Goal: Complete application form: Complete application form

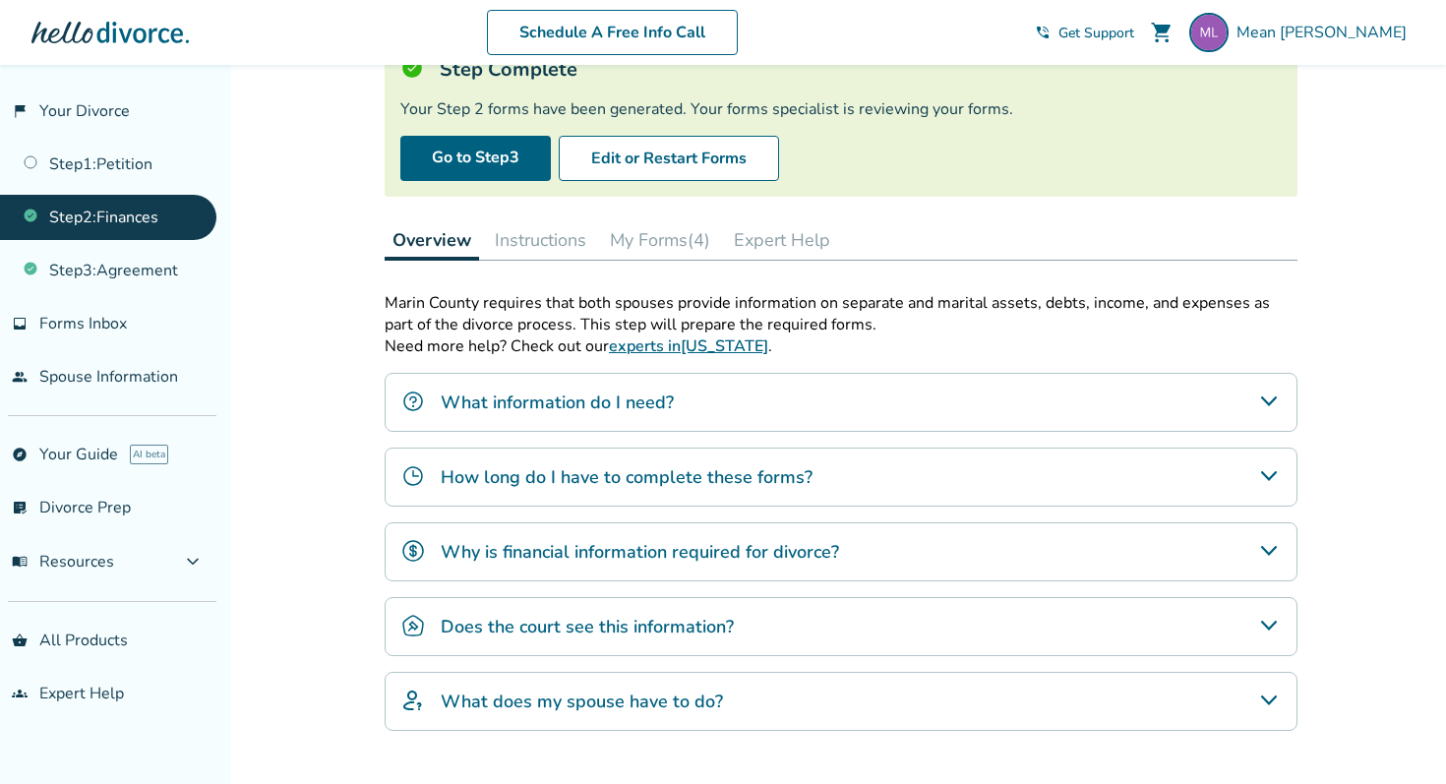
scroll to position [279, 0]
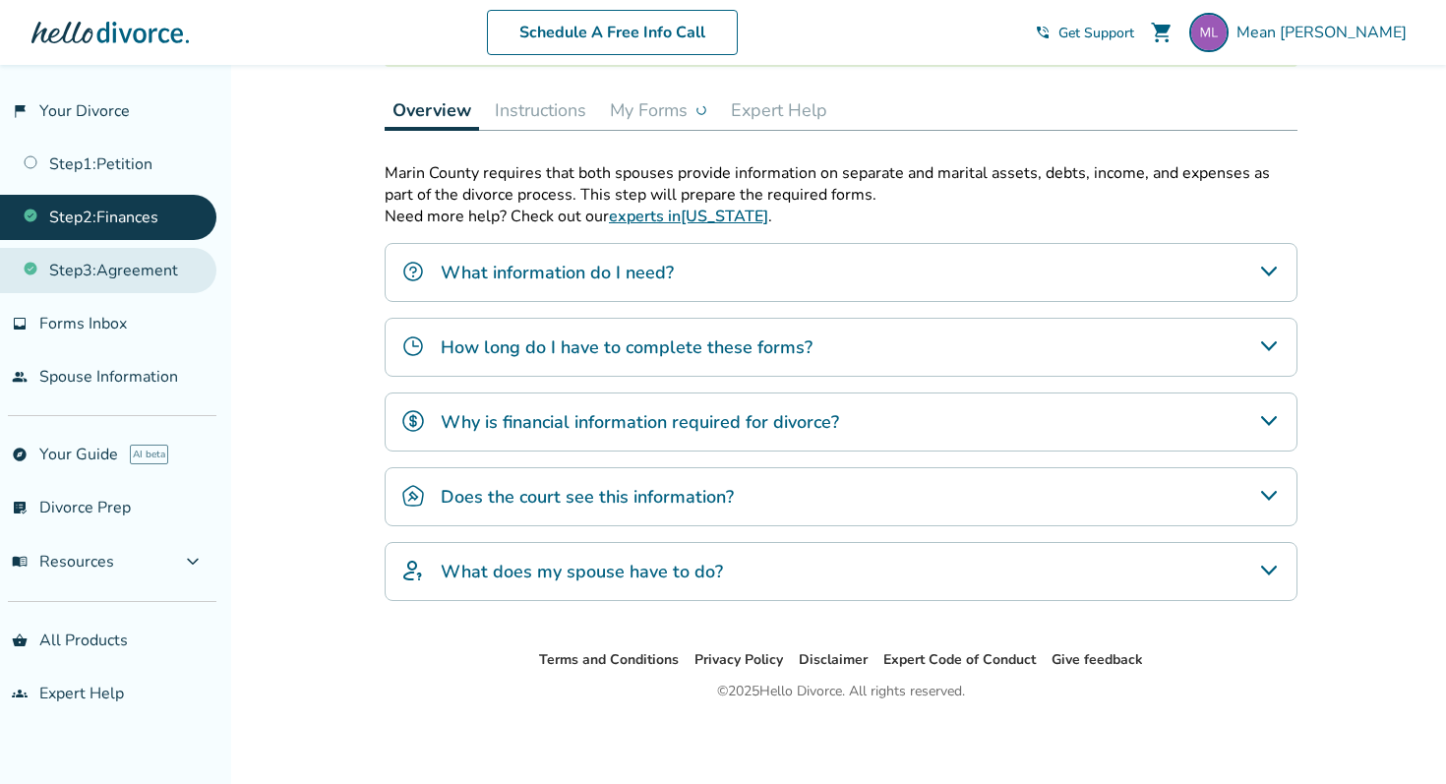
click at [134, 271] on link "Step 3 : Agreement" at bounding box center [108, 270] width 216 height 45
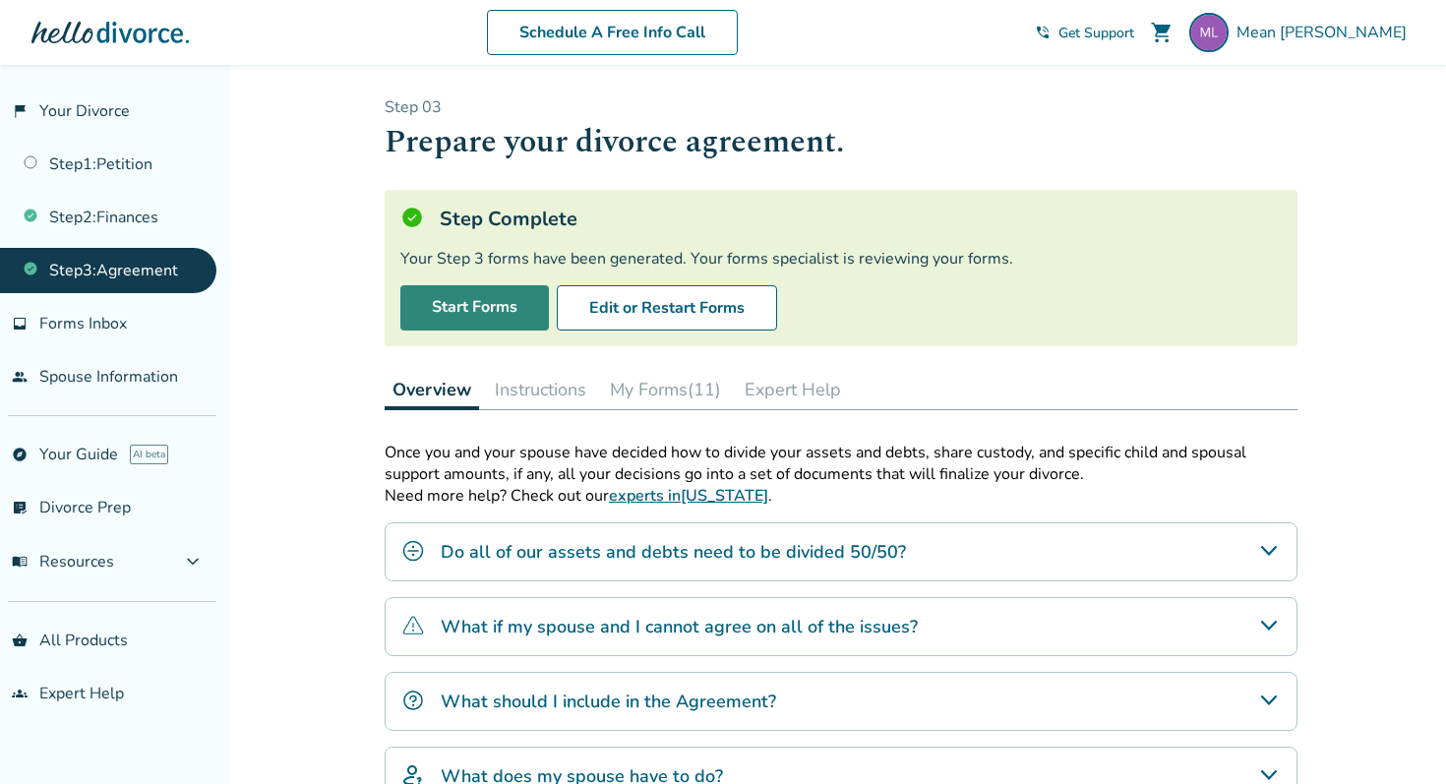
click at [522, 316] on link "Start Forms" at bounding box center [474, 307] width 149 height 45
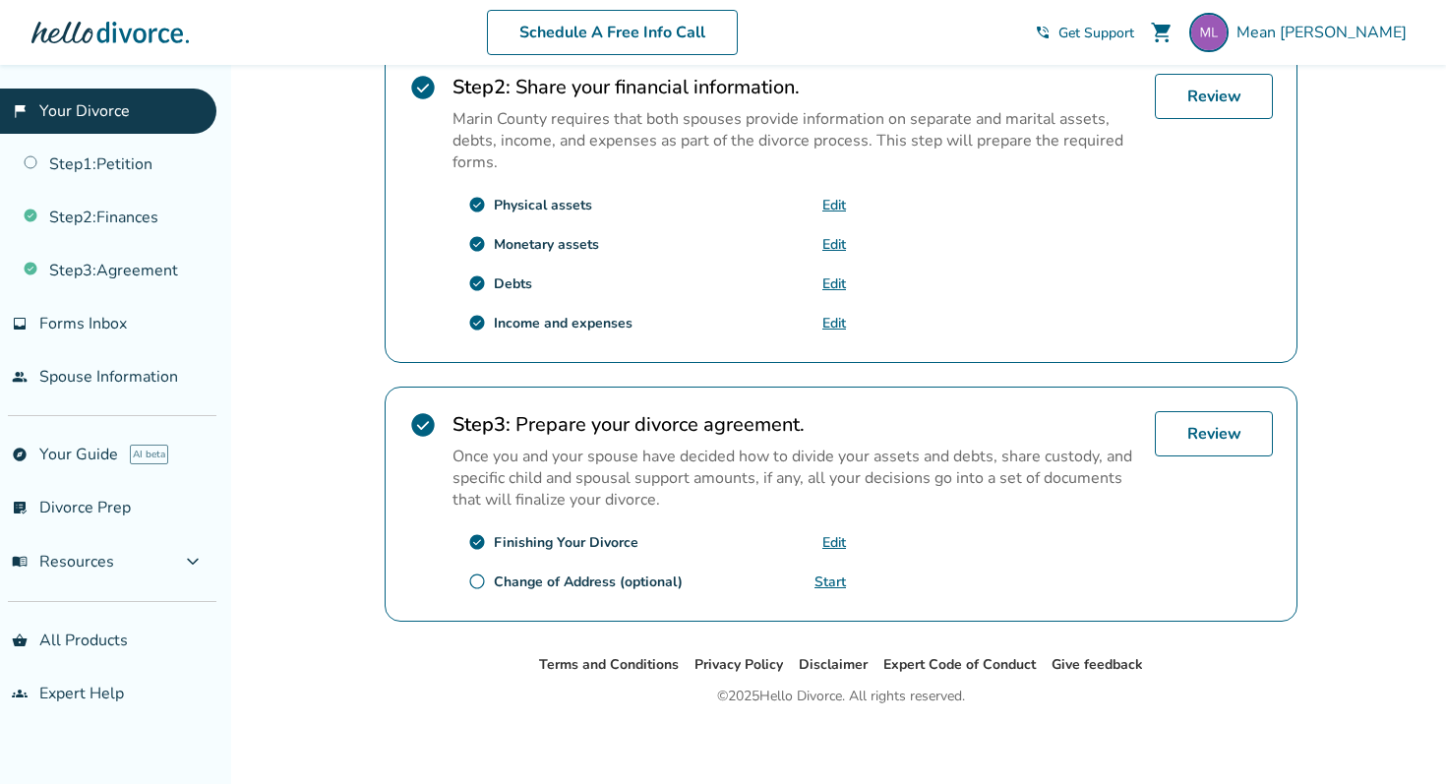
click at [830, 573] on link "Start" at bounding box center [830, 582] width 31 height 19
click at [830, 534] on link "Edit" at bounding box center [835, 542] width 24 height 19
click at [824, 575] on link "Start" at bounding box center [830, 582] width 31 height 19
click at [1241, 427] on link "Review" at bounding box center [1214, 433] width 118 height 45
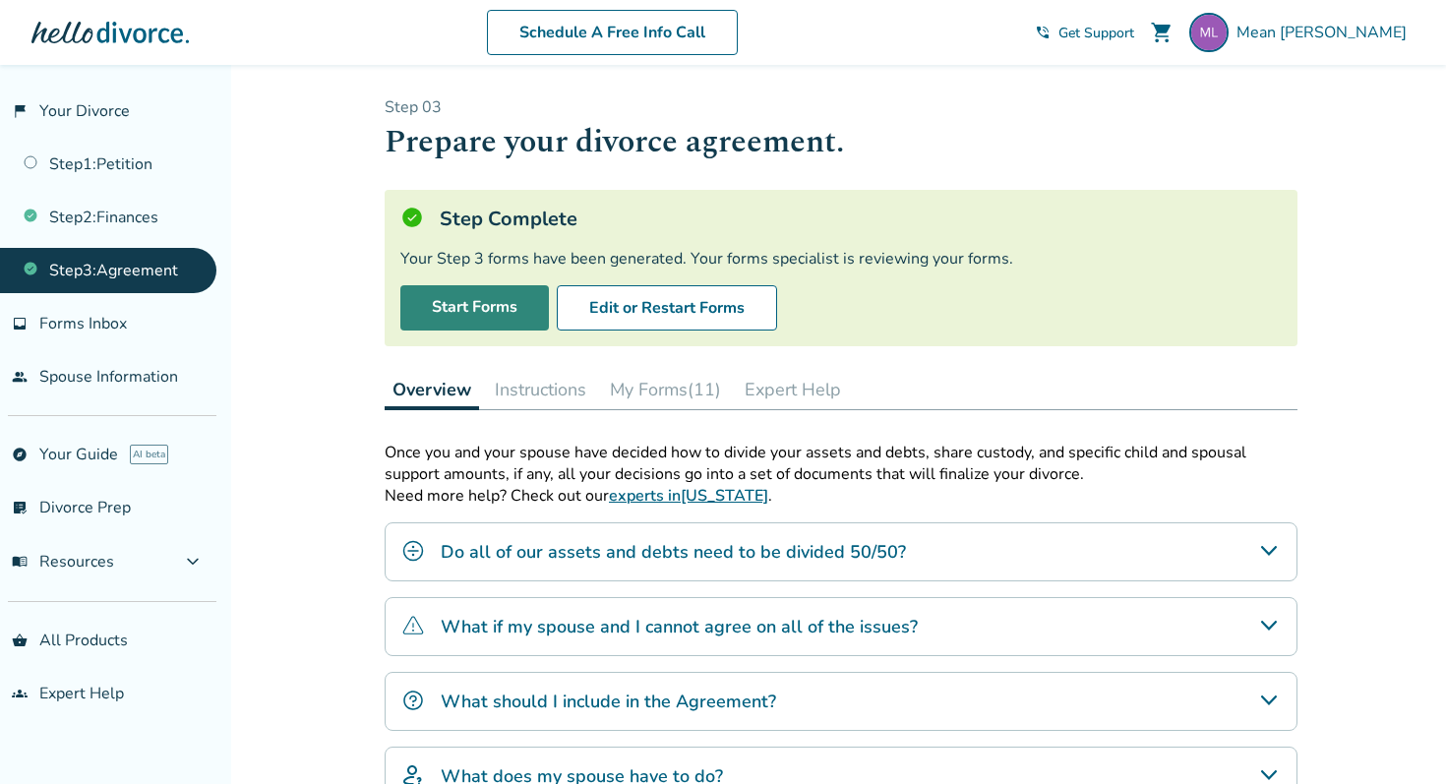
click at [485, 303] on link "Start Forms" at bounding box center [474, 307] width 149 height 45
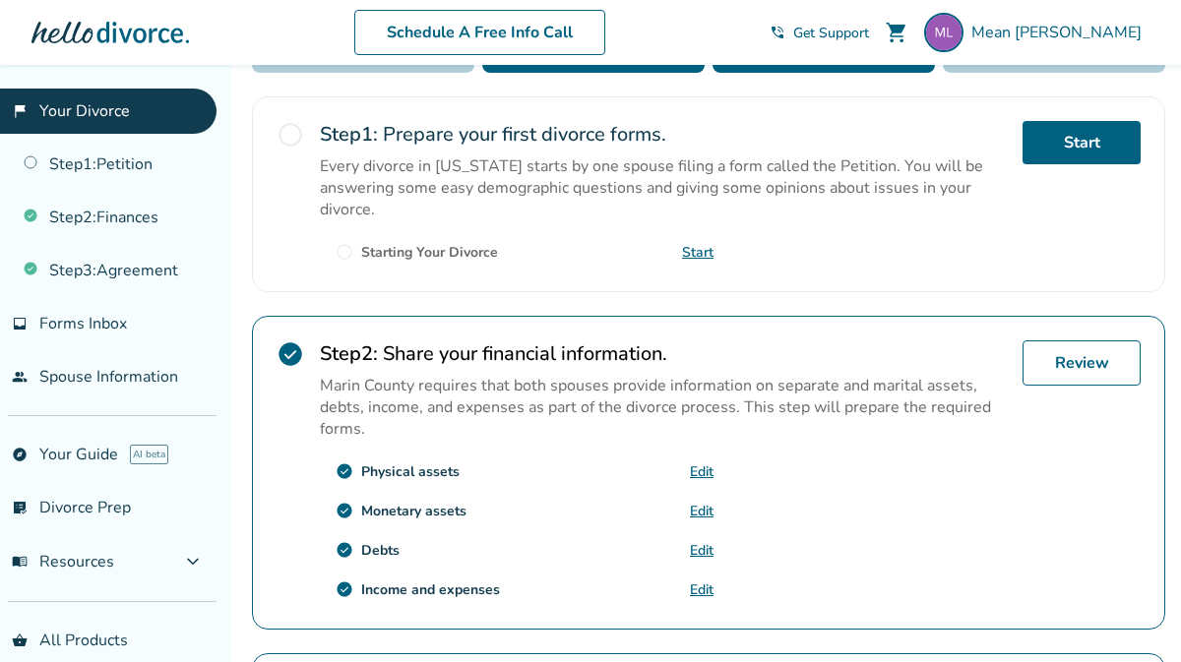
scroll to position [317, 0]
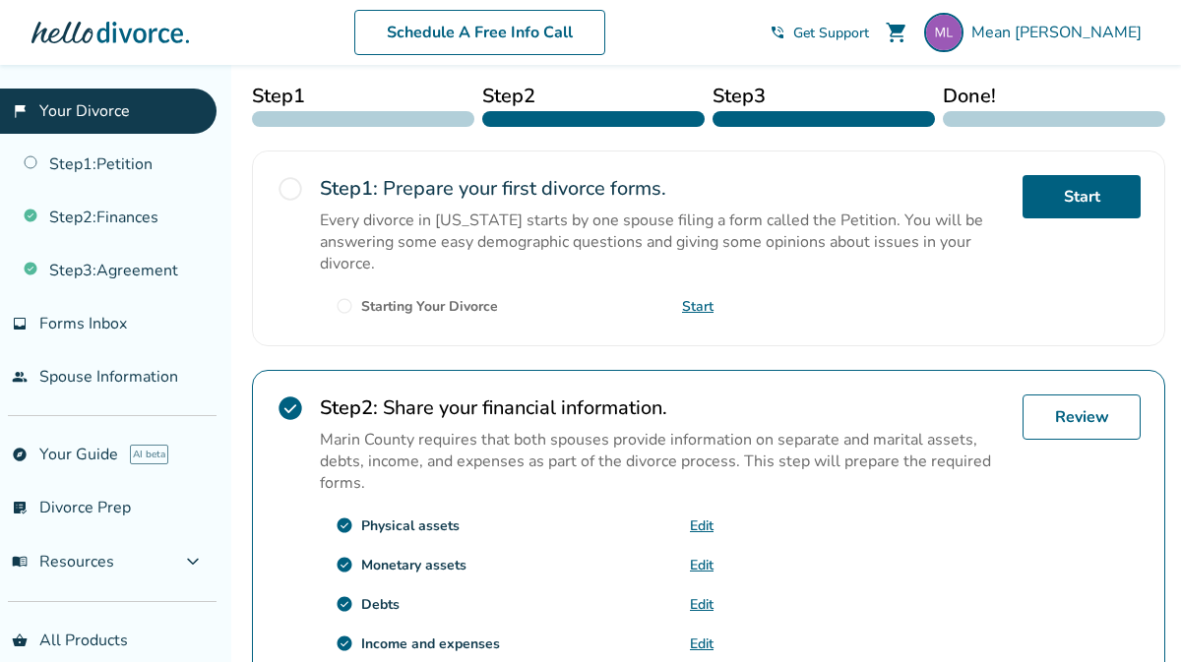
click at [289, 179] on span "radio_button_unchecked" at bounding box center [290, 189] width 28 height 28
click at [699, 300] on link "Start" at bounding box center [697, 306] width 31 height 19
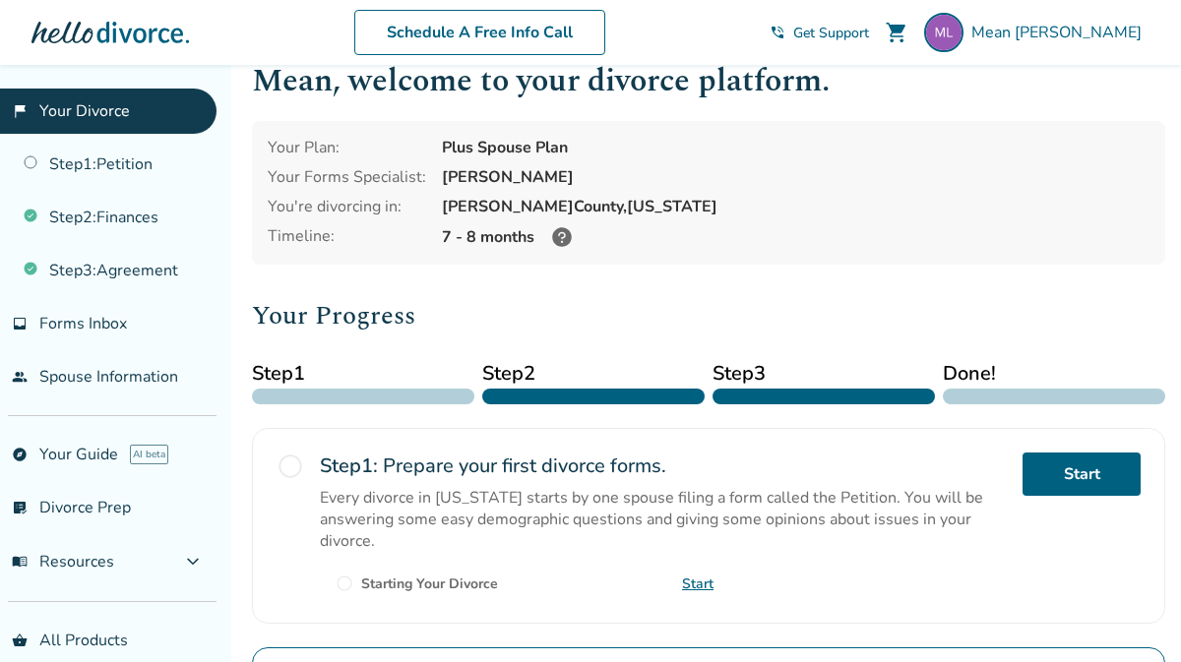
scroll to position [37, 0]
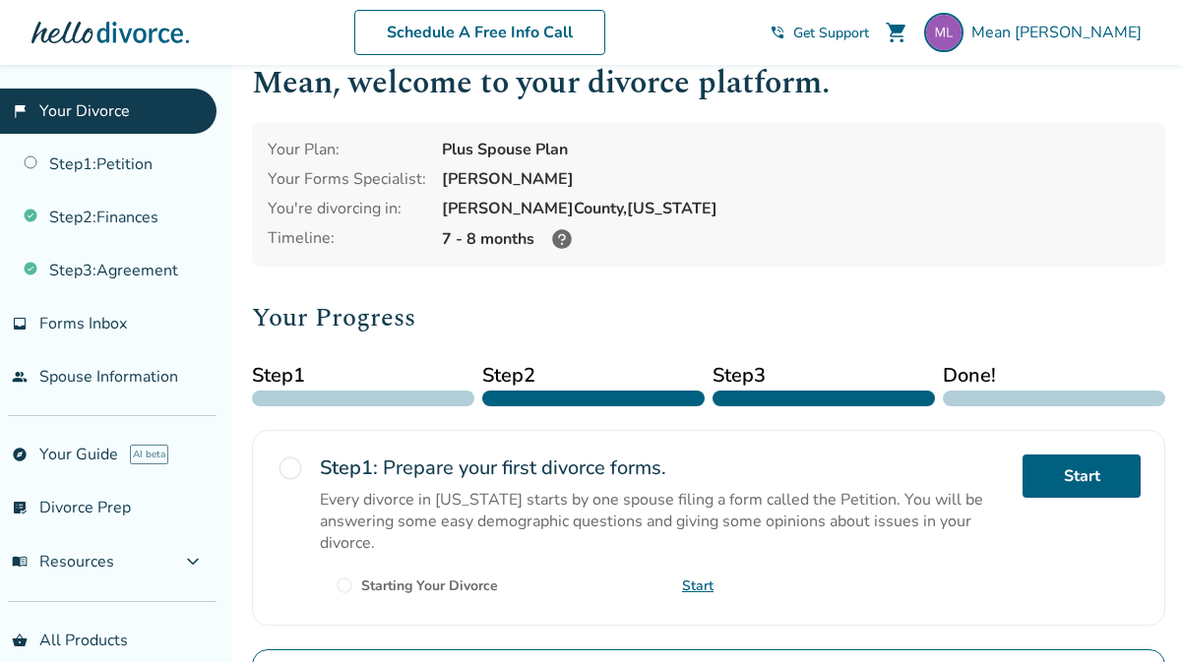
click at [558, 232] on icon at bounding box center [562, 239] width 24 height 24
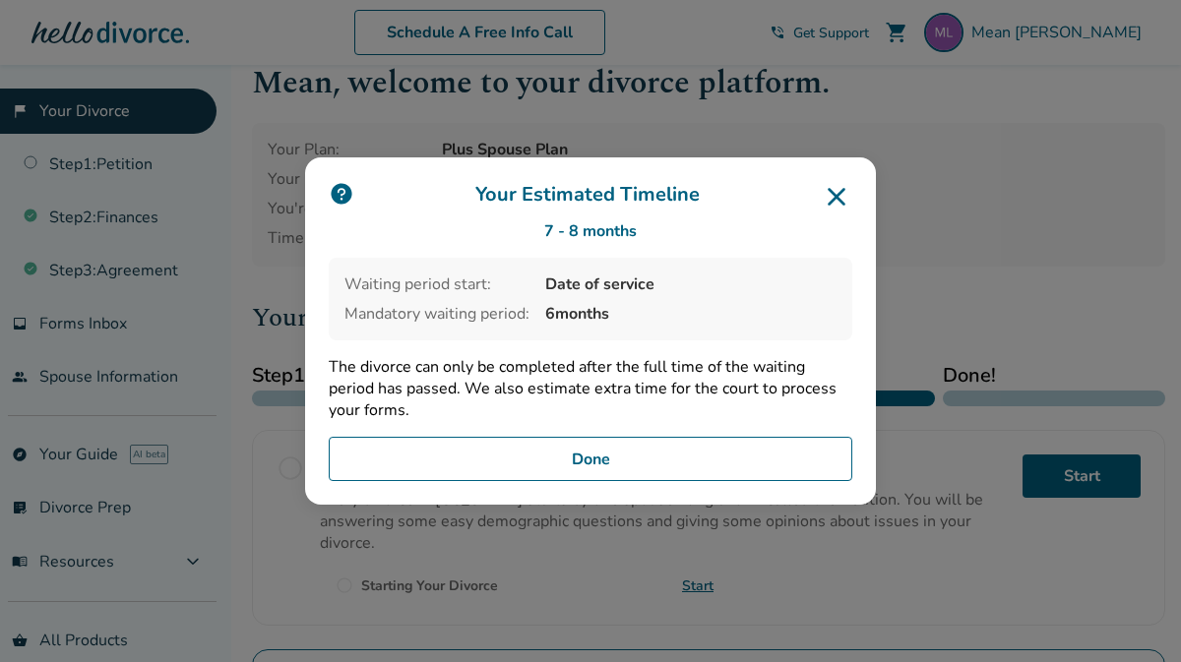
click at [706, 382] on p "The divorce can only be completed after the full time of the waiting period has…" at bounding box center [590, 388] width 523 height 65
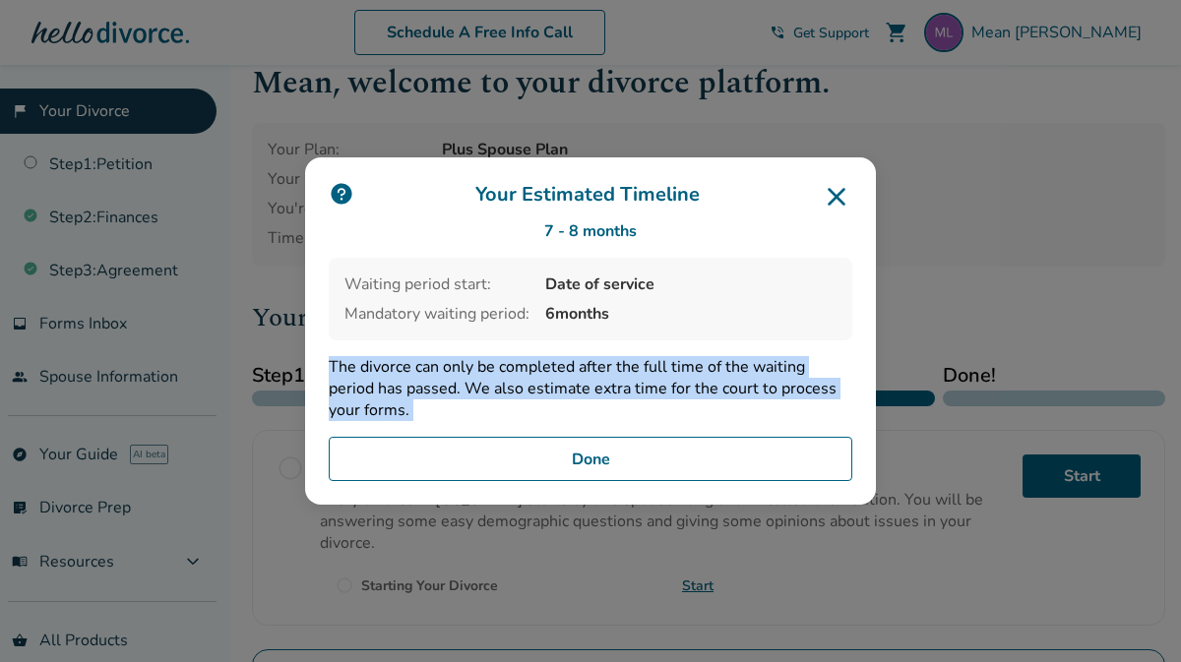
click at [706, 382] on p "The divorce can only be completed after the full time of the waiting period has…" at bounding box center [590, 388] width 523 height 65
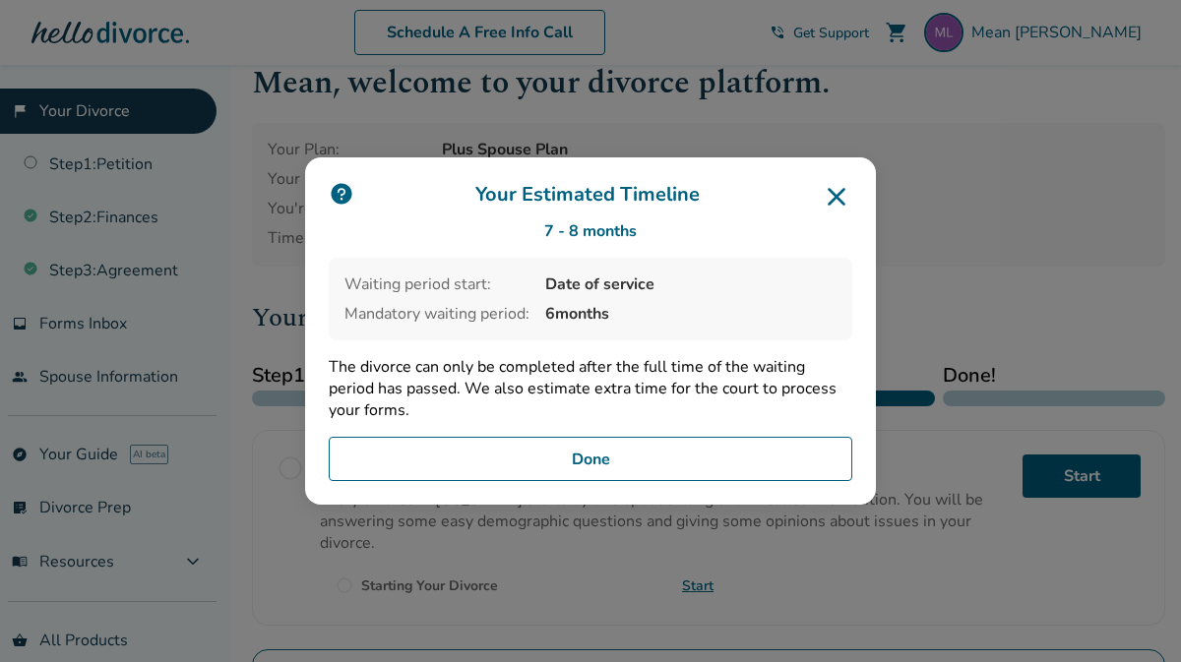
click at [706, 382] on p "The divorce can only be completed after the full time of the waiting period has…" at bounding box center [590, 388] width 523 height 65
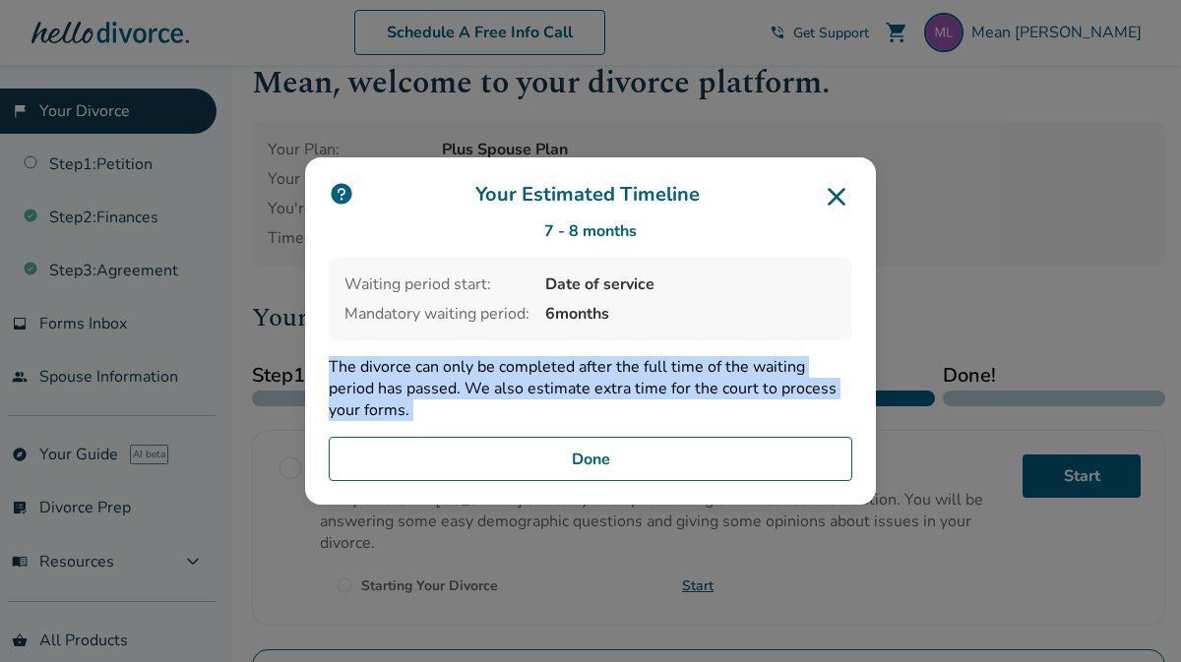
click at [706, 382] on p "The divorce can only be completed after the full time of the waiting period has…" at bounding box center [590, 388] width 523 height 65
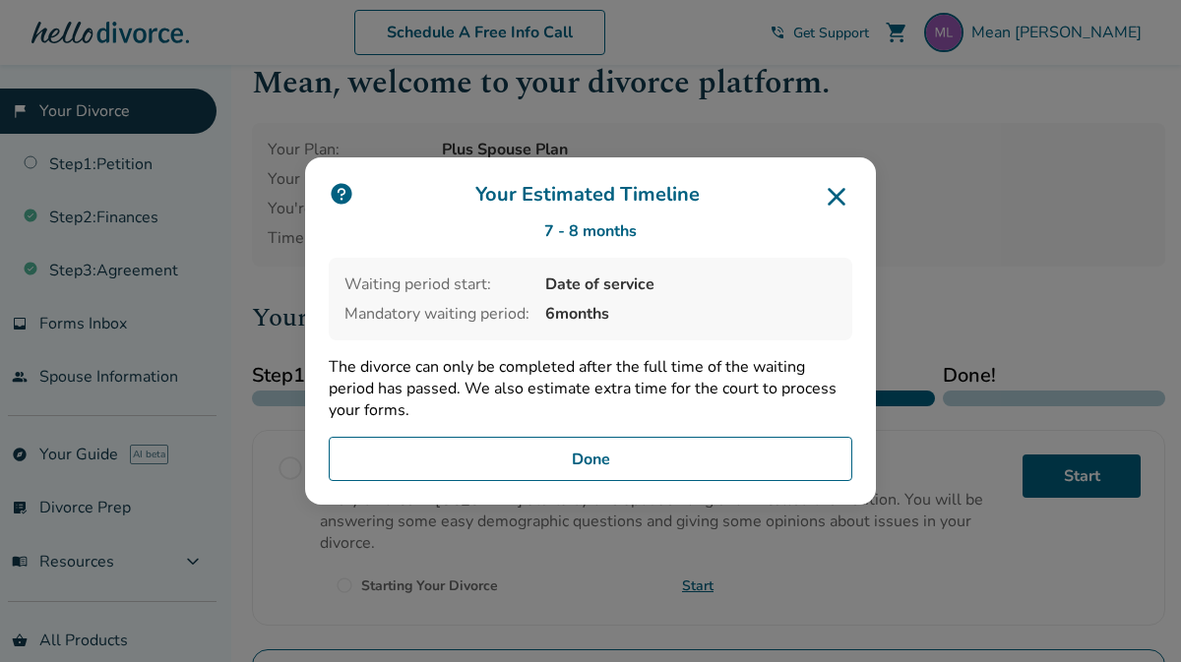
click at [841, 193] on icon at bounding box center [837, 197] width 18 height 18
